Goal: Learn about a topic

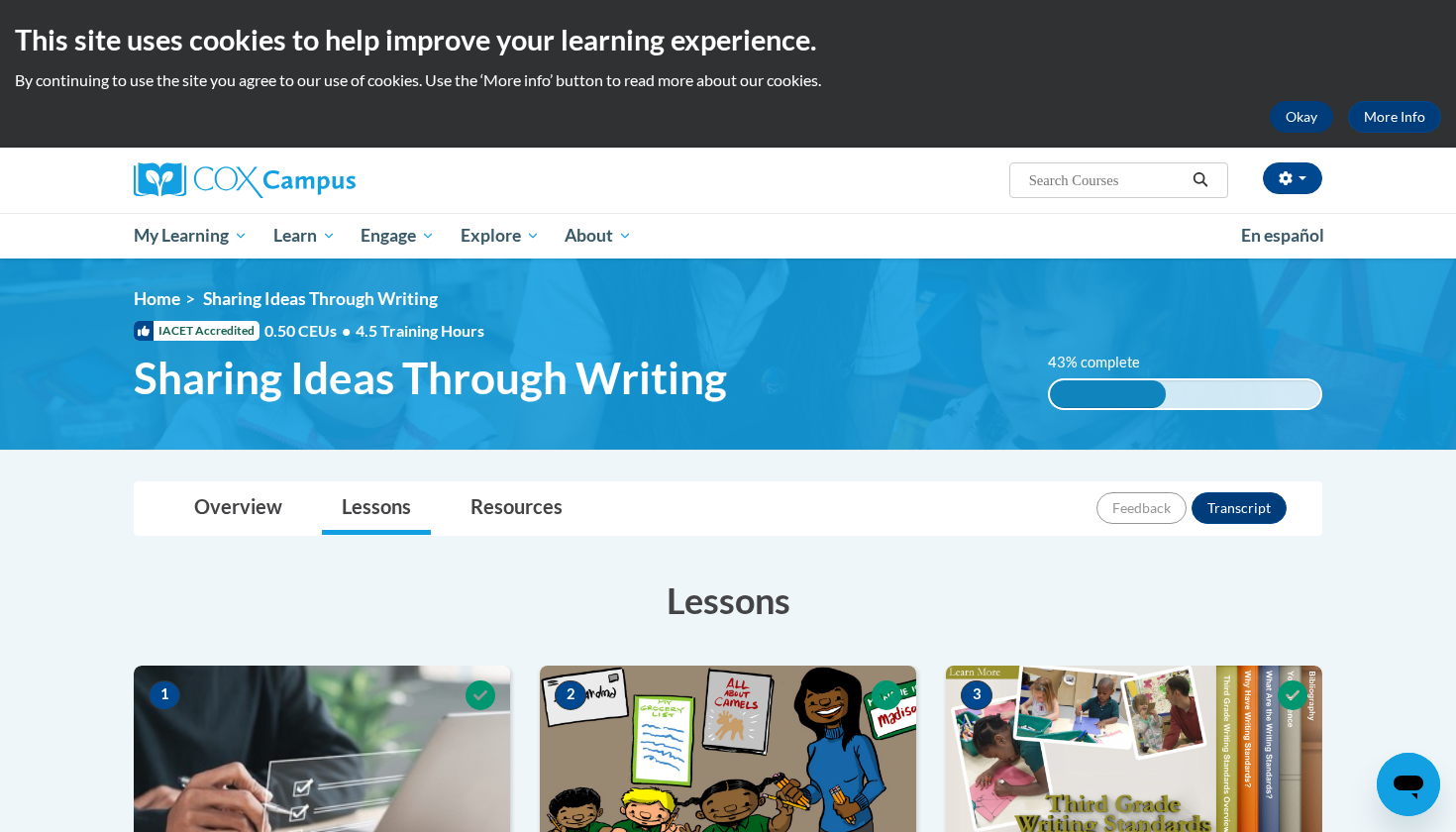
click at [1315, 113] on button "Okay" at bounding box center [1301, 117] width 63 height 32
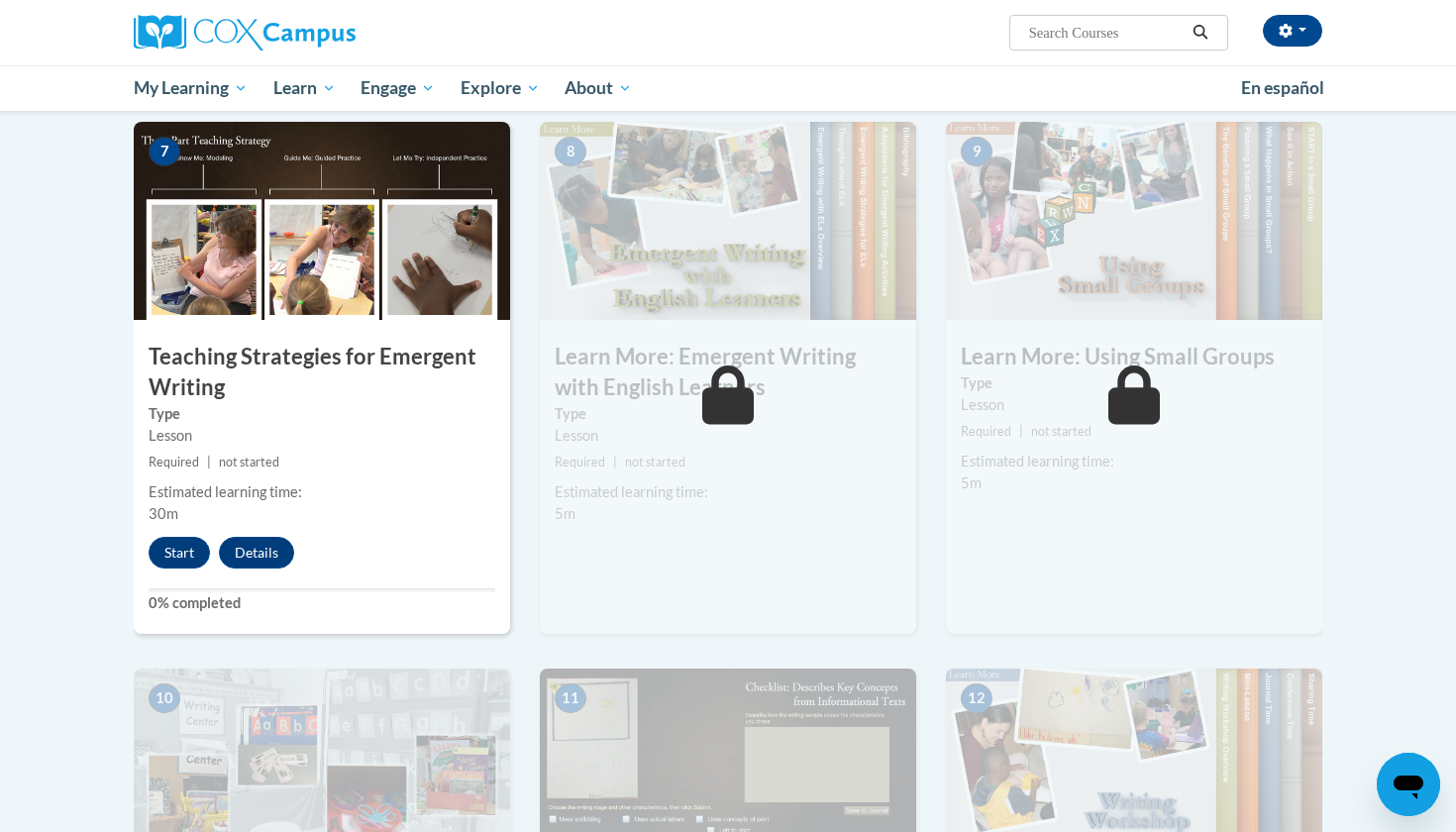
scroll to position [1478, 0]
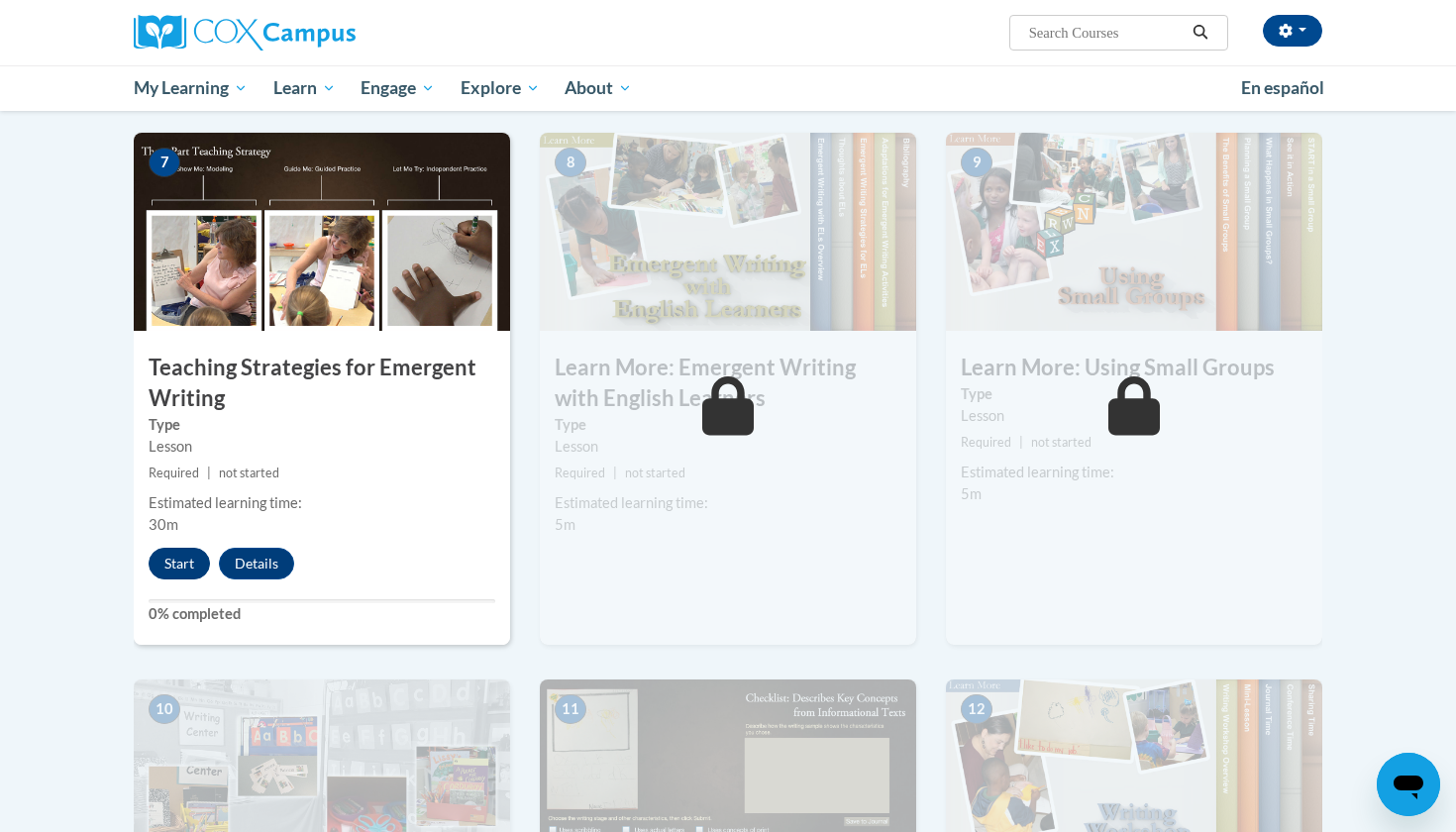
click at [180, 547] on button "Start" at bounding box center [180, 563] width 61 height 32
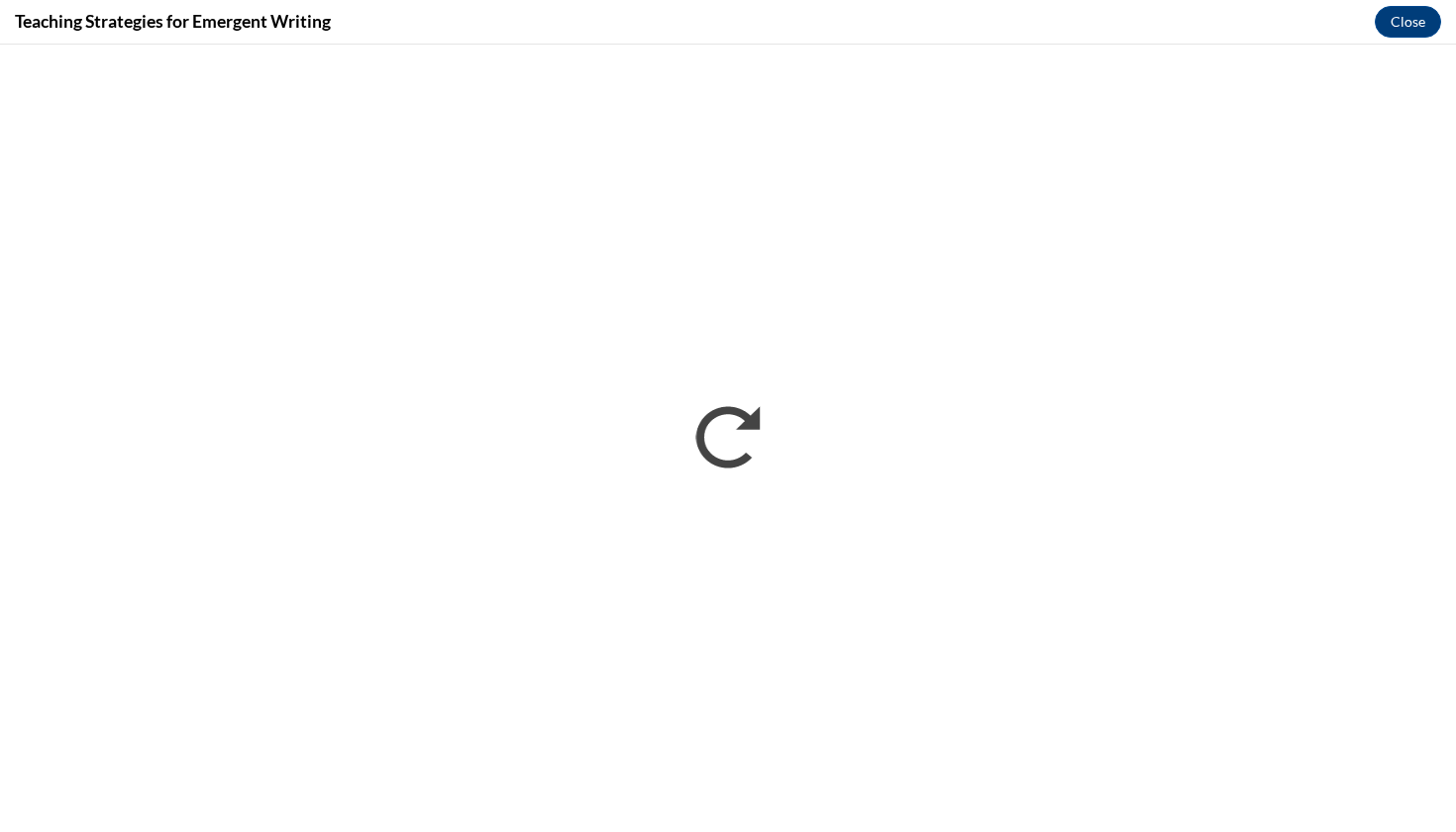
scroll to position [0, 0]
